Goal: Transaction & Acquisition: Purchase product/service

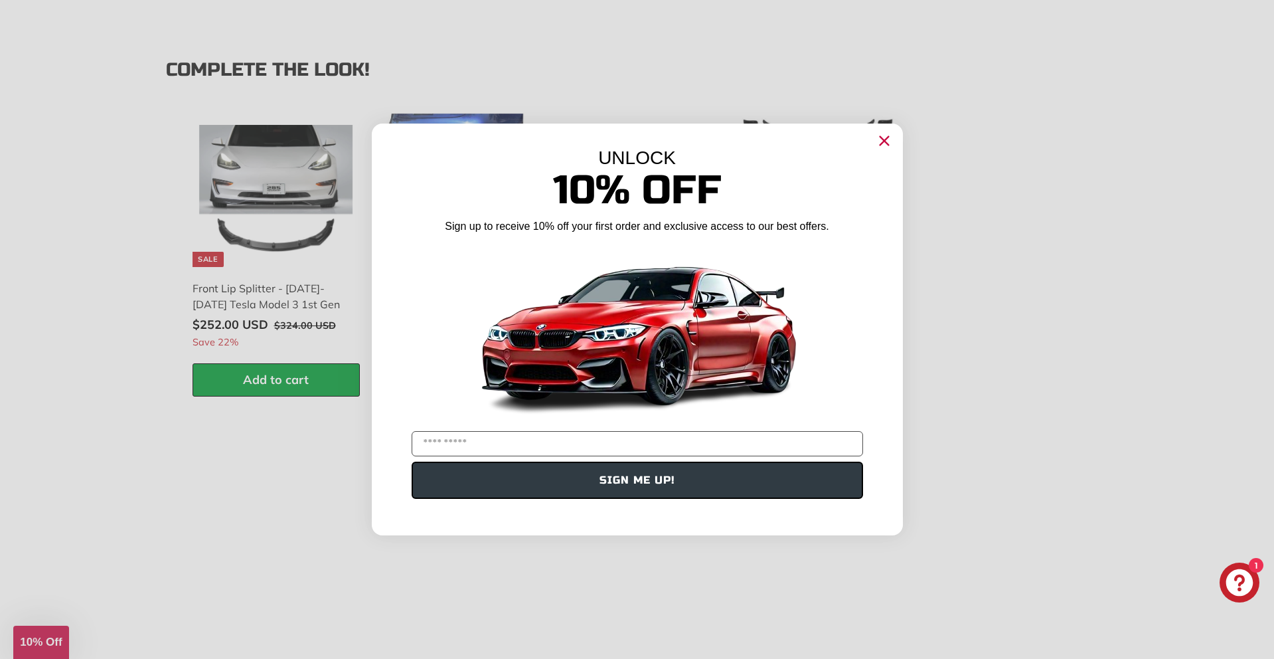
scroll to position [1976, 0]
